Goal: Find specific page/section: Find specific page/section

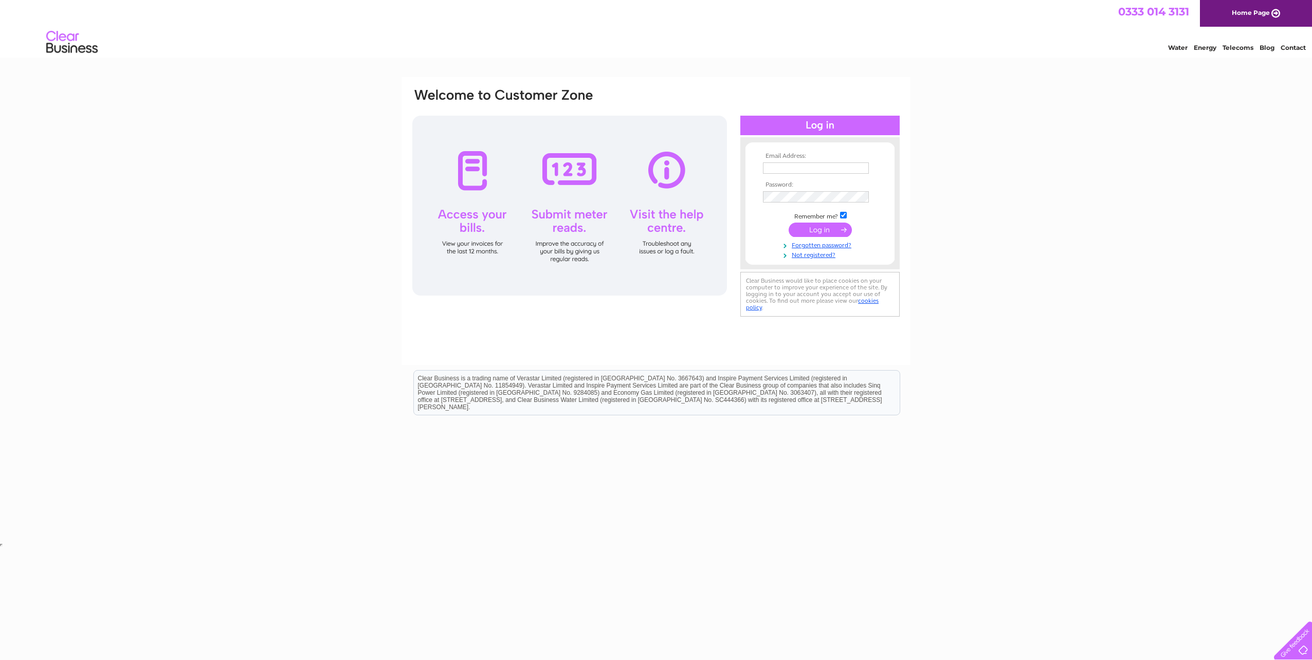
type input "gordonmcharg@googlemail.com"
click at [813, 227] on input "submit" at bounding box center [820, 230] width 63 height 14
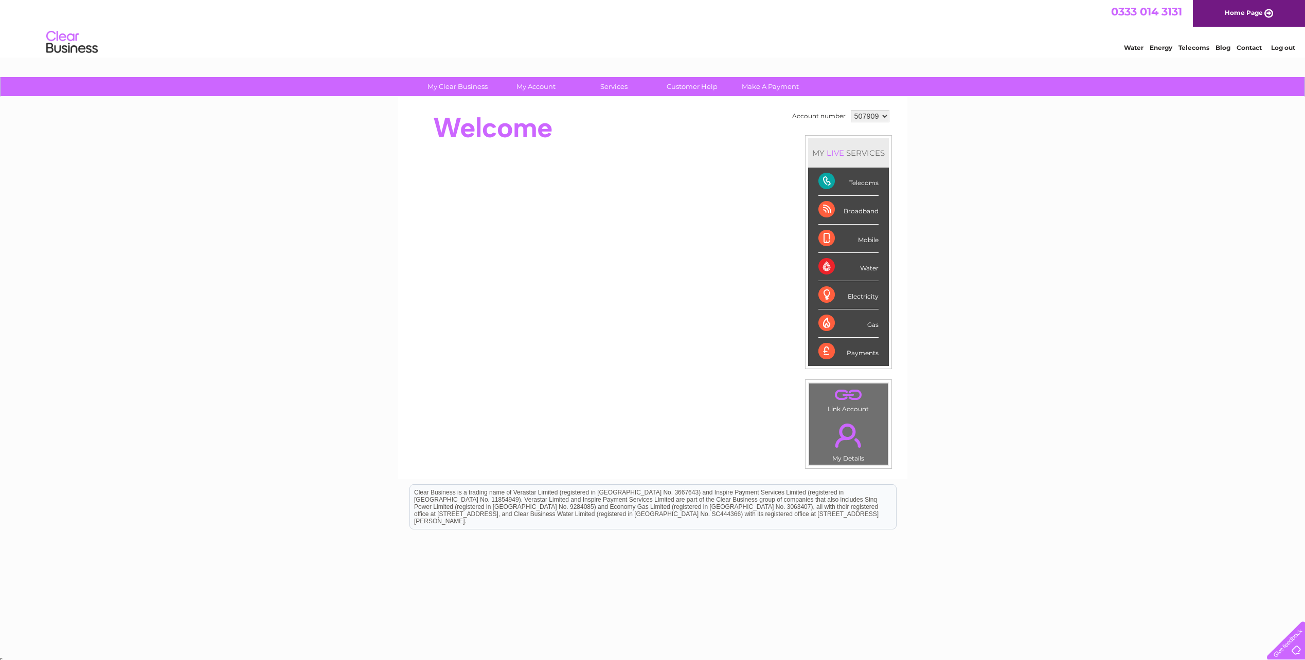
click at [857, 184] on div "Telecoms" at bounding box center [848, 182] width 60 height 28
drag, startPoint x: 857, startPoint y: 184, endPoint x: 823, endPoint y: 184, distance: 33.9
click at [823, 184] on div "Telecoms" at bounding box center [848, 182] width 60 height 28
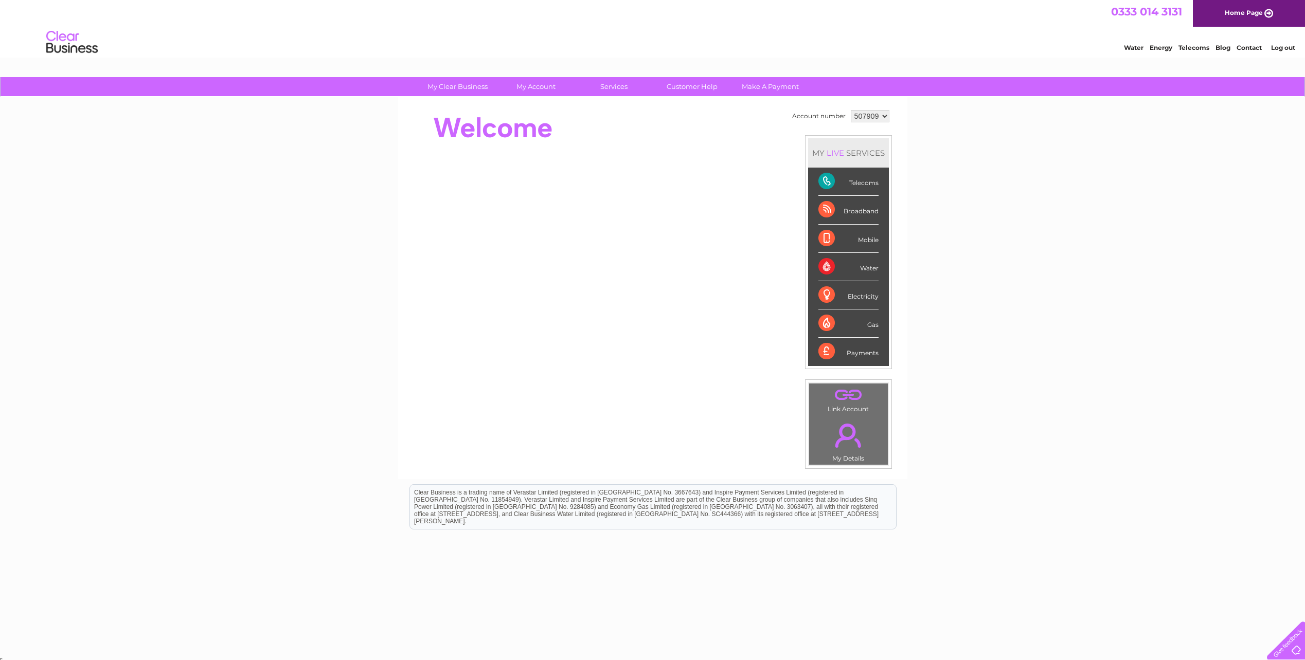
drag, startPoint x: 823, startPoint y: 184, endPoint x: 1013, endPoint y: 206, distance: 191.6
click at [1013, 206] on div "My Clear Business Login Details My Details My Preferences Link Account My Accou…" at bounding box center [652, 366] width 1305 height 578
click at [547, 107] on link "Bills and Payments" at bounding box center [539, 107] width 85 height 21
